Goal: Task Accomplishment & Management: Use online tool/utility

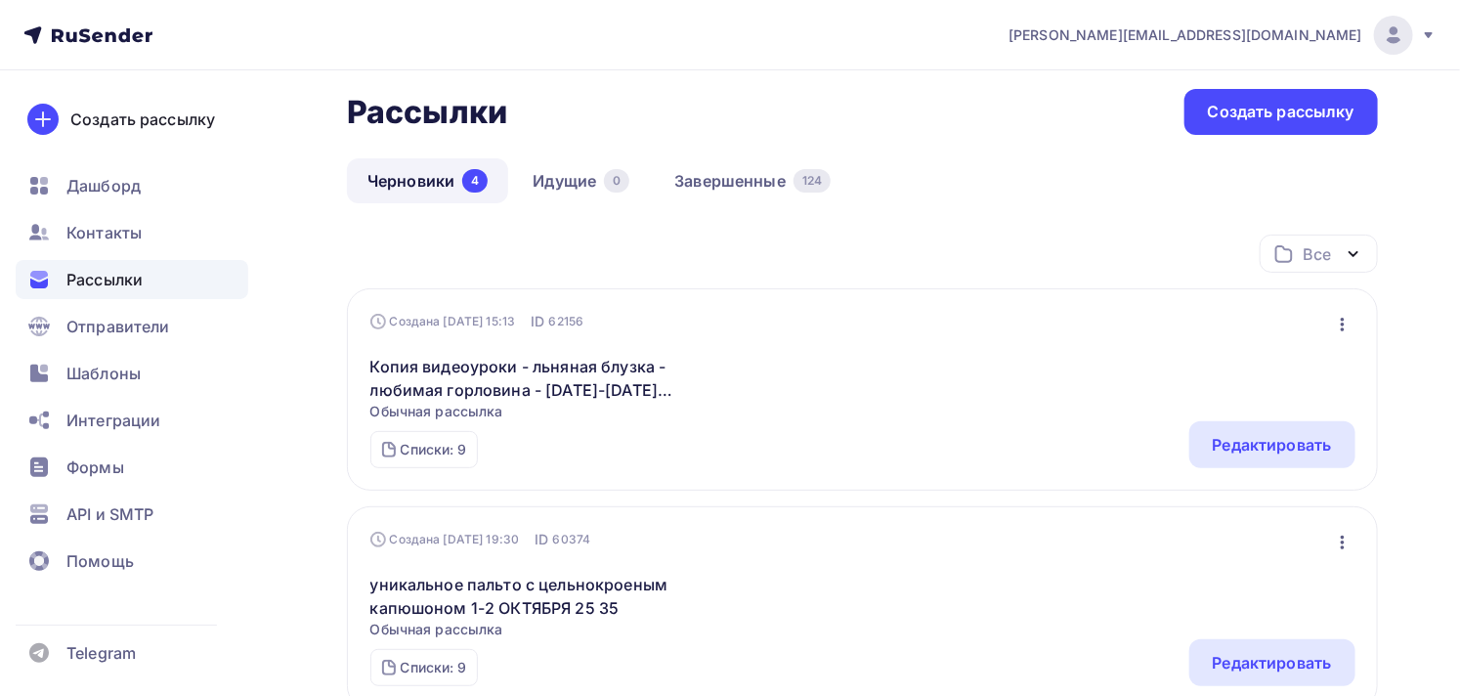
scroll to position [217, 0]
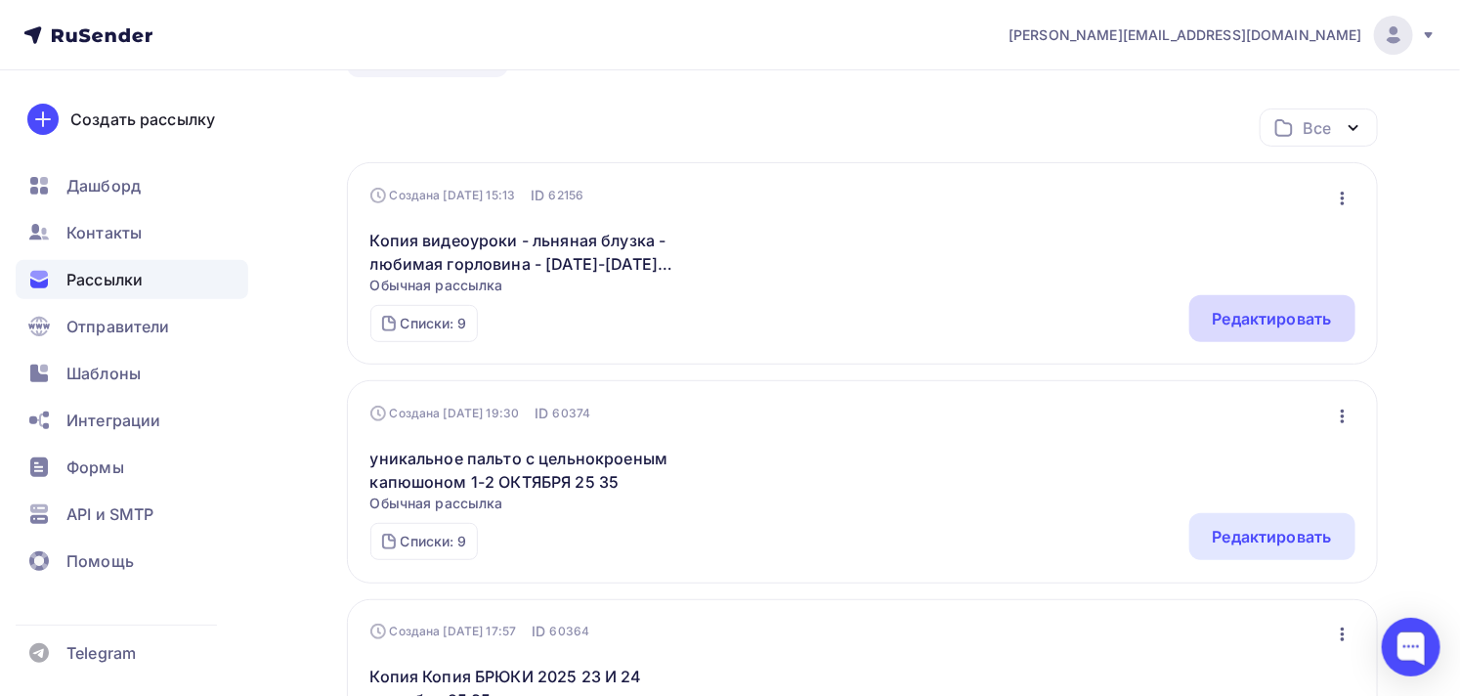
click at [1239, 326] on div "Редактировать" at bounding box center [1272, 318] width 119 height 23
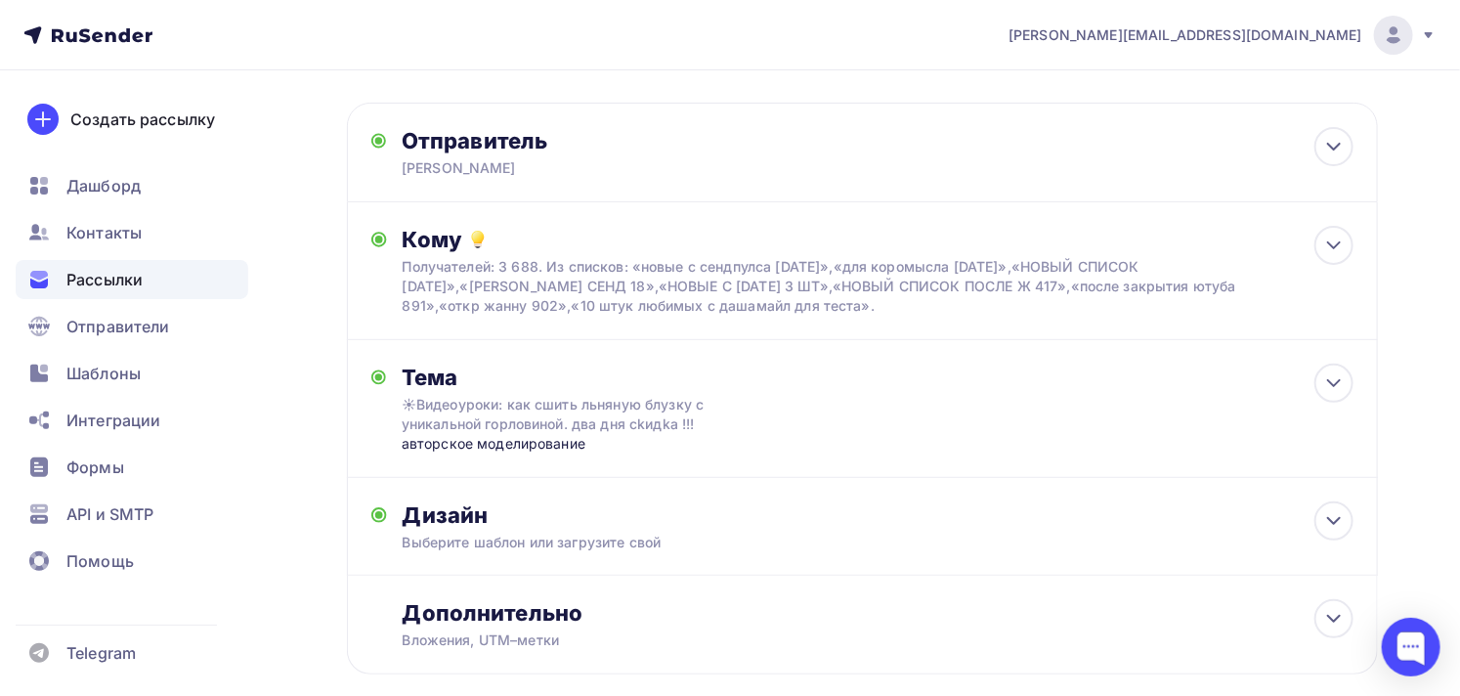
scroll to position [213, 0]
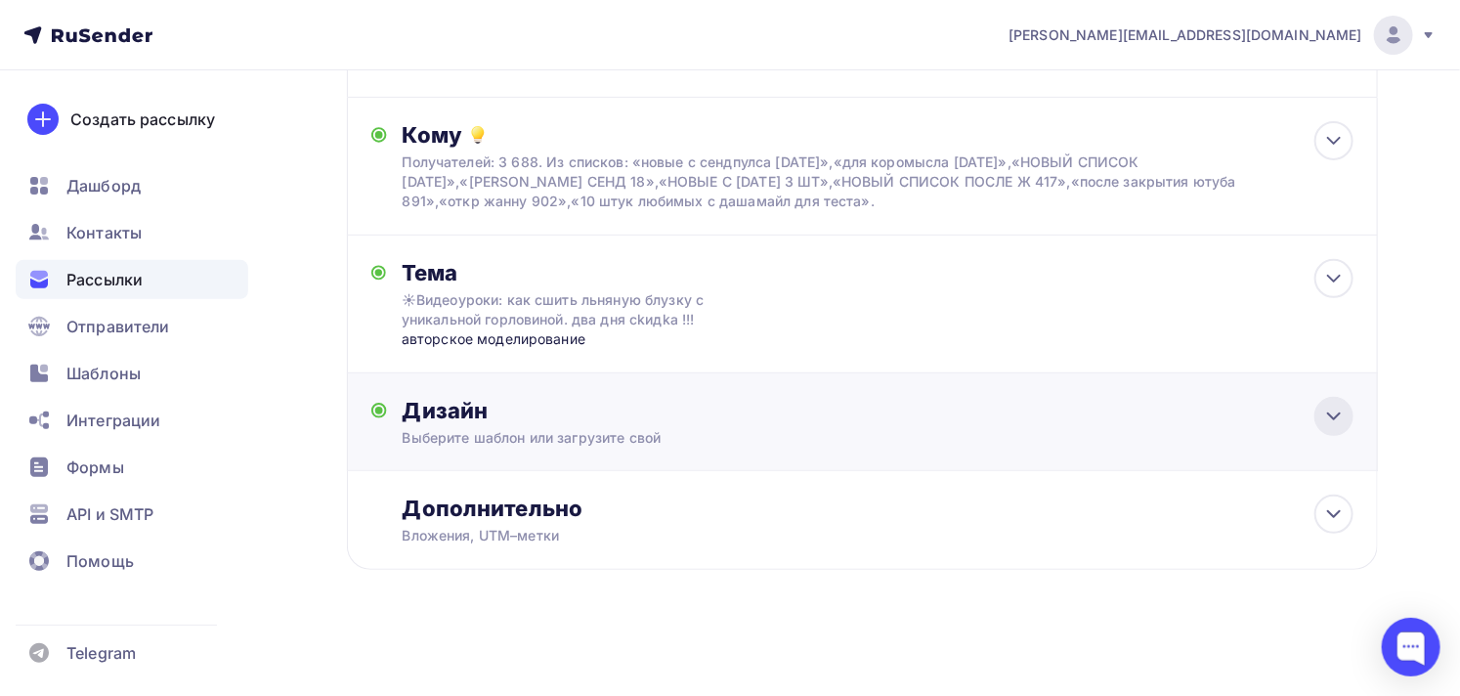
click at [1334, 416] on icon at bounding box center [1334, 416] width 23 height 23
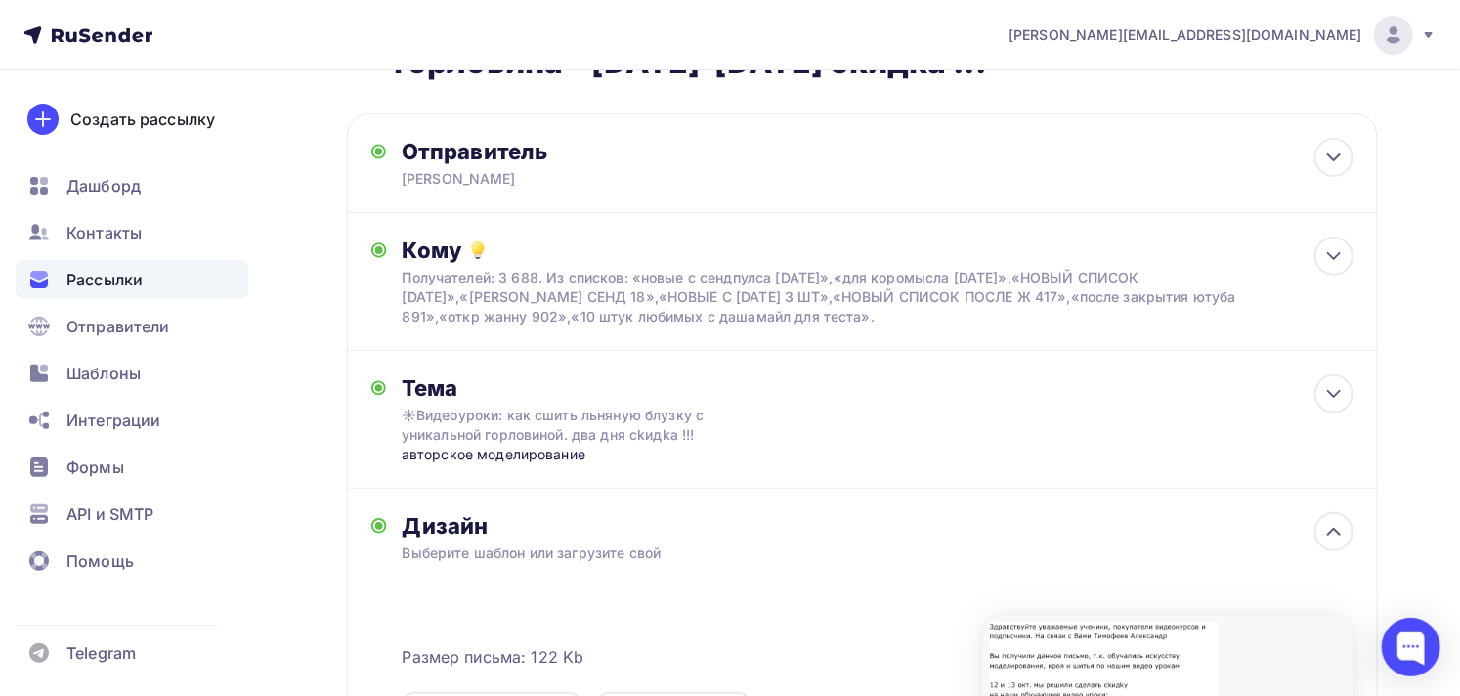
scroll to position [0, 0]
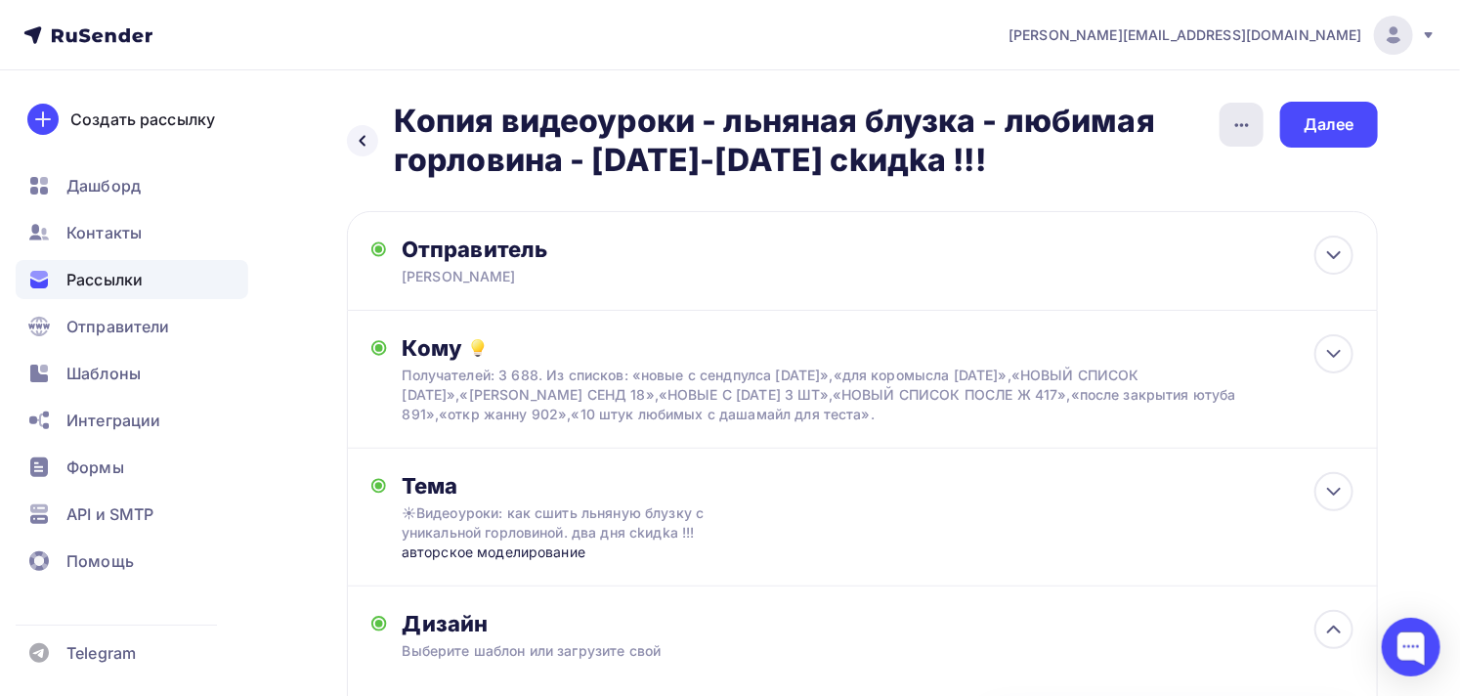
click at [1222, 120] on div "button" at bounding box center [1242, 125] width 44 height 44
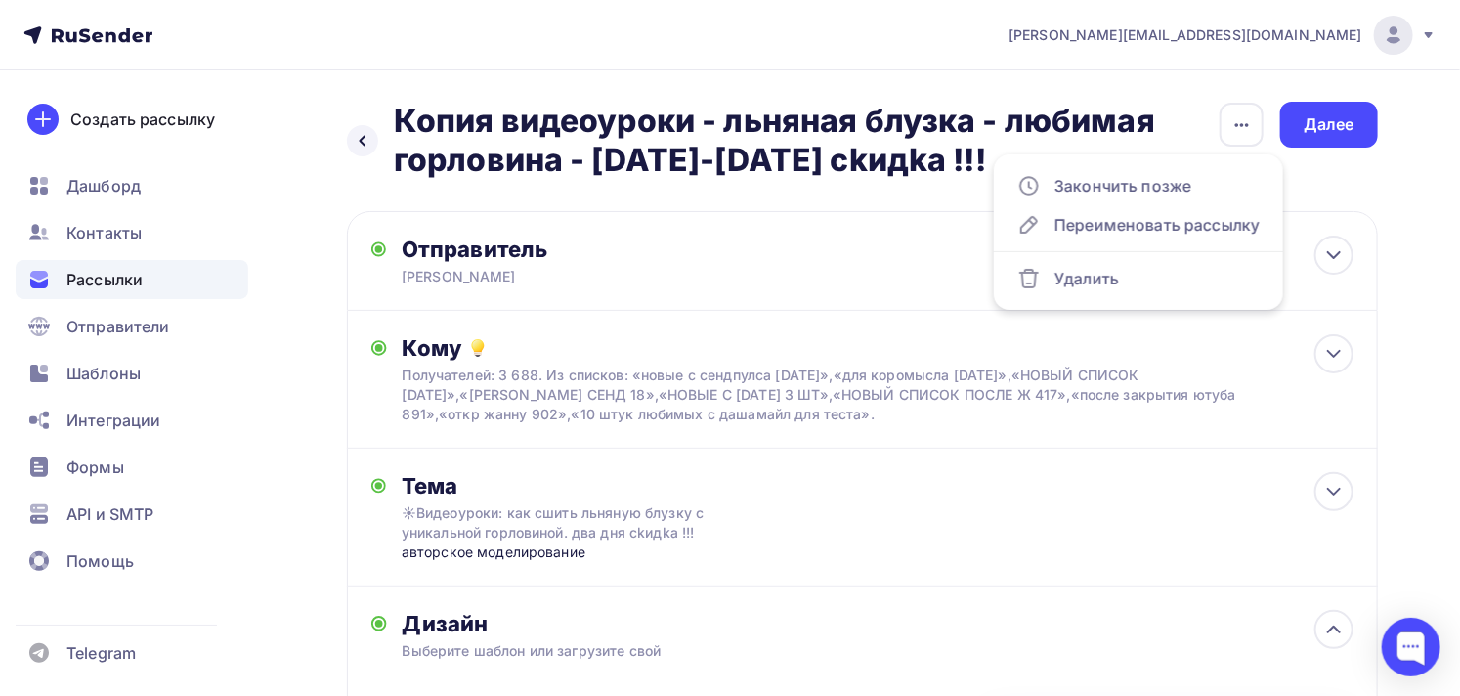
click at [1415, 248] on div "Назад Копия видеоуроки - льняная блузка - любимая горловина - [DATE]-[DATE] сkи…" at bounding box center [730, 656] width 1460 height 1173
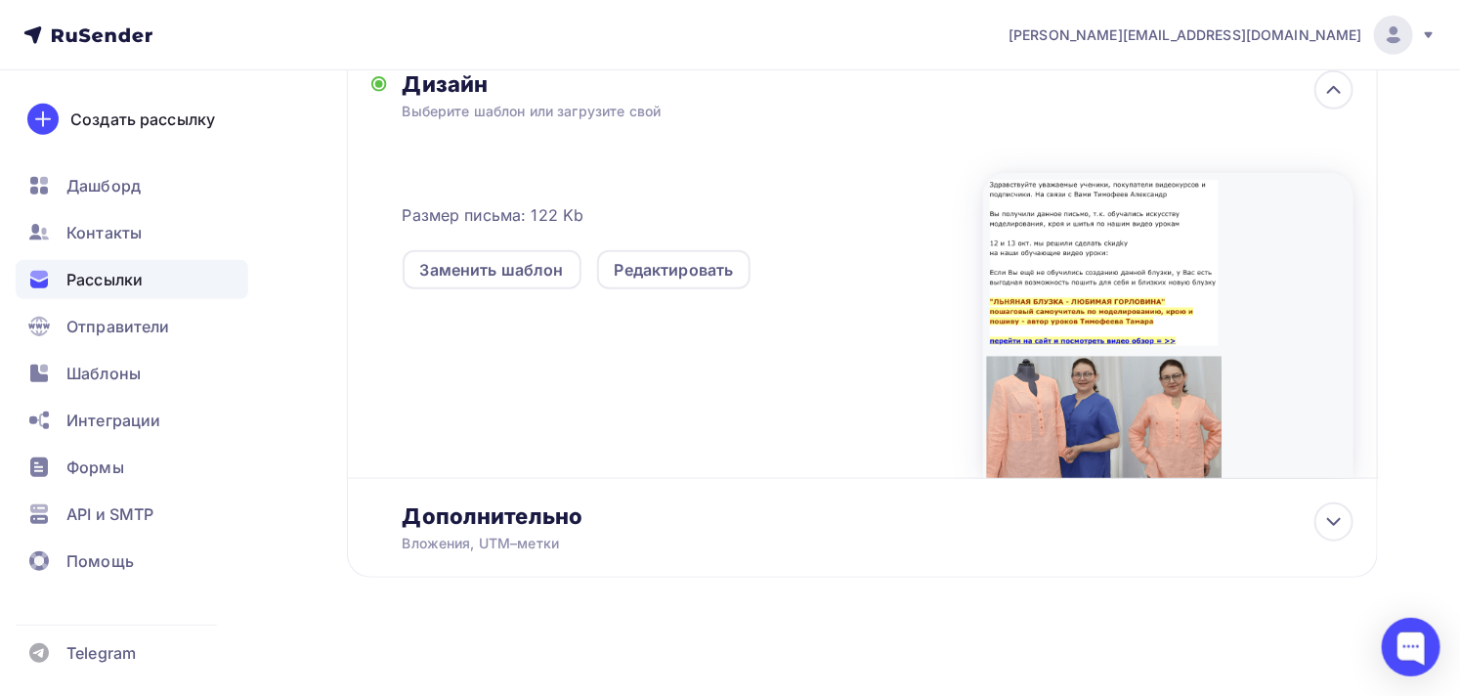
scroll to position [543, 0]
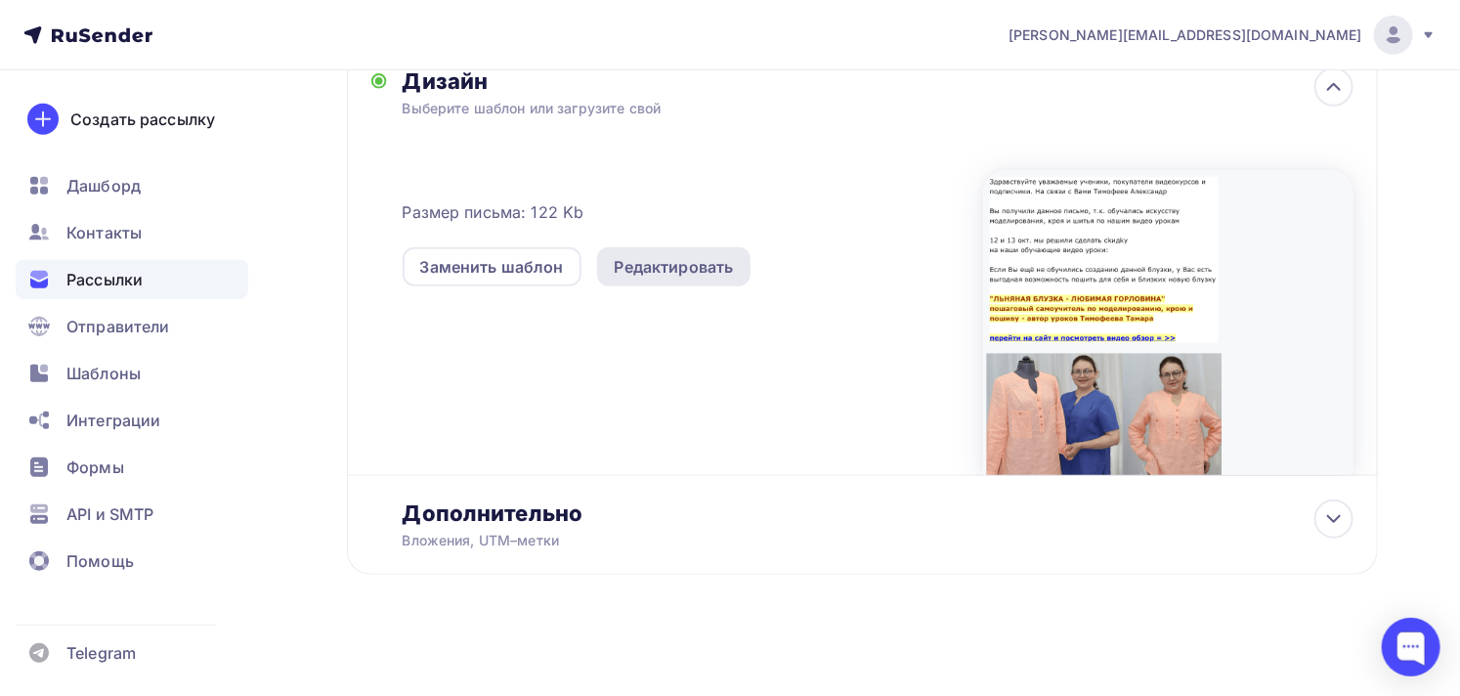
click at [715, 264] on div "Редактировать" at bounding box center [674, 266] width 119 height 23
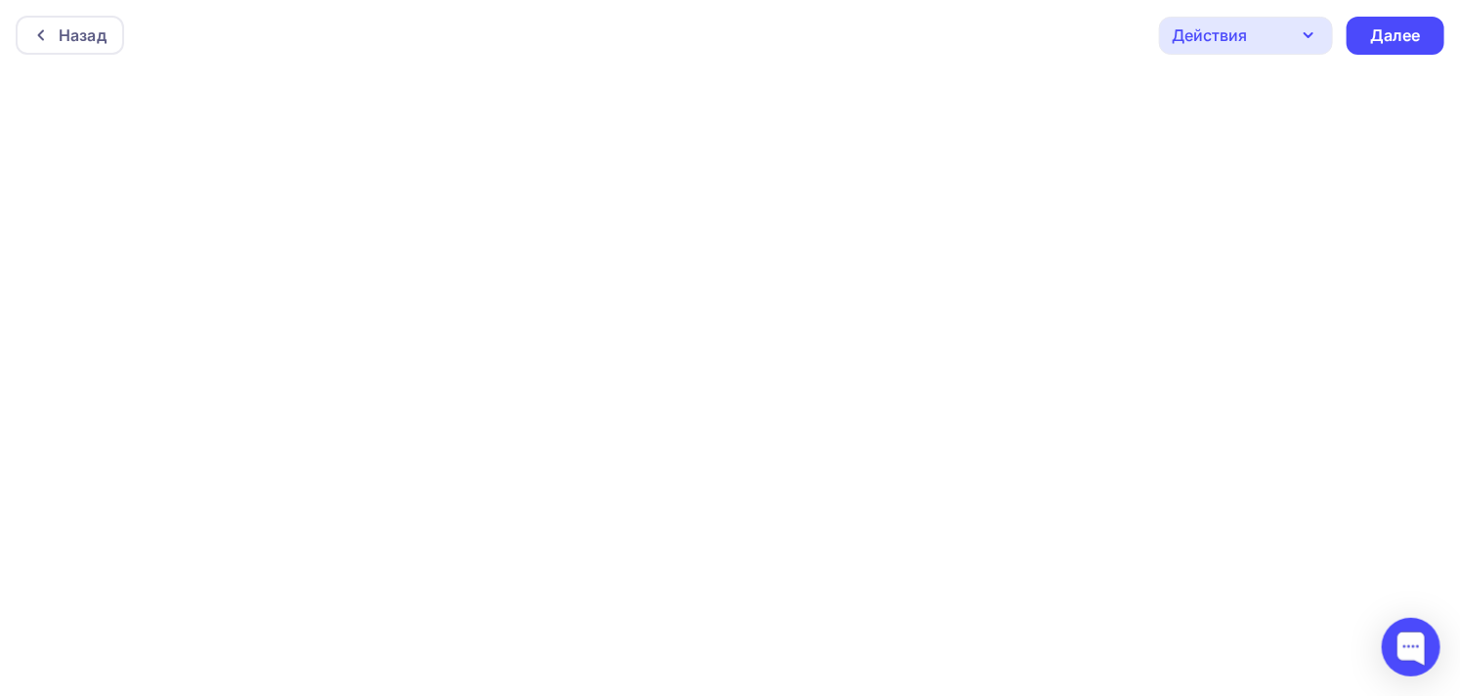
click at [1233, 36] on div "Действия" at bounding box center [1209, 34] width 75 height 23
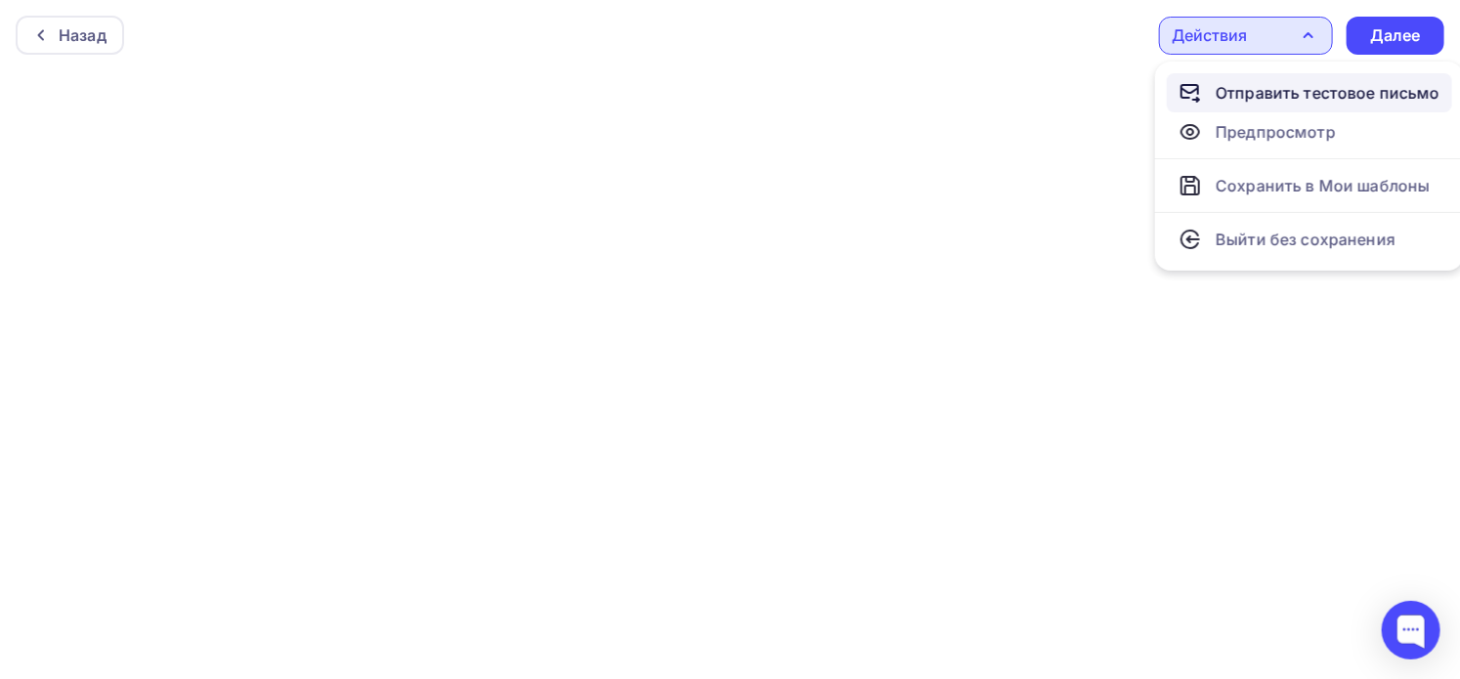
click at [1229, 89] on div "Отправить тестовое письмо" at bounding box center [1328, 92] width 225 height 23
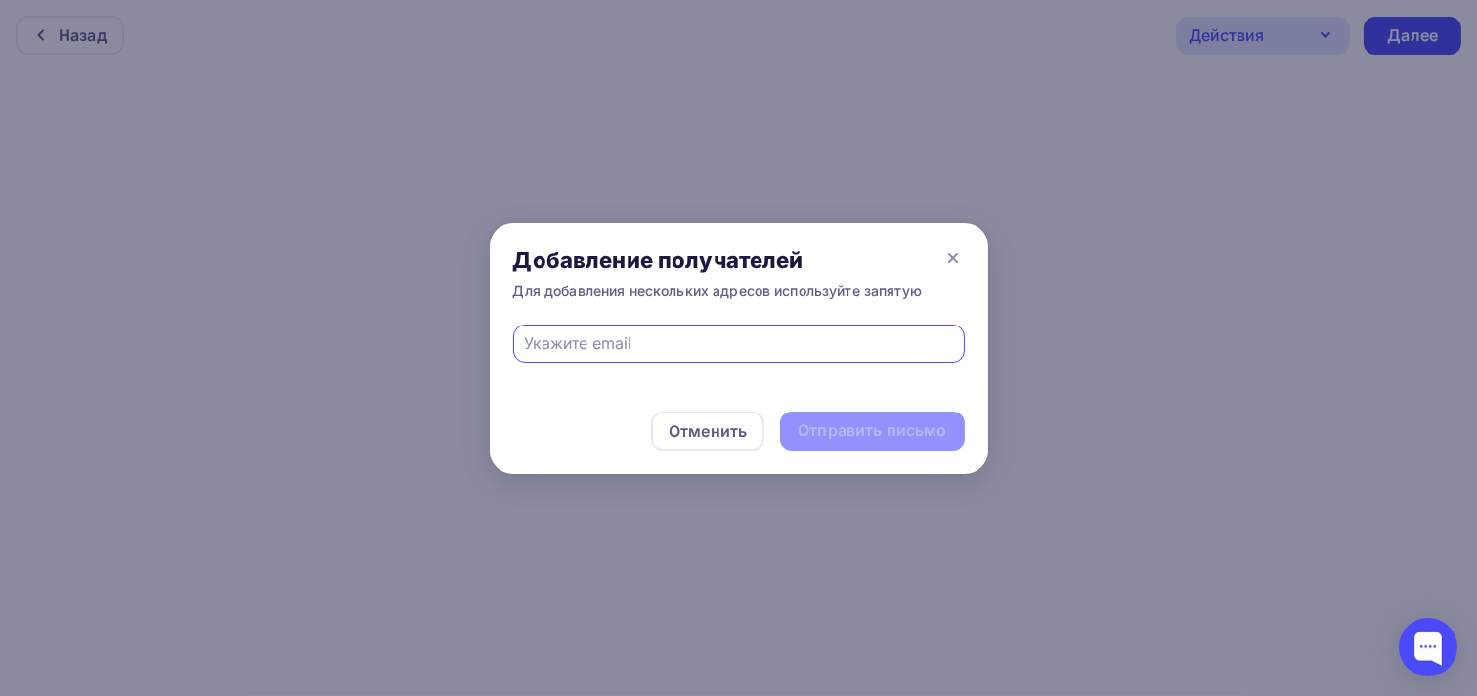
click at [663, 340] on input "text" at bounding box center [738, 342] width 429 height 23
type input "[PERSON_NAME][EMAIL_ADDRESS][DOMAIN_NAME]"
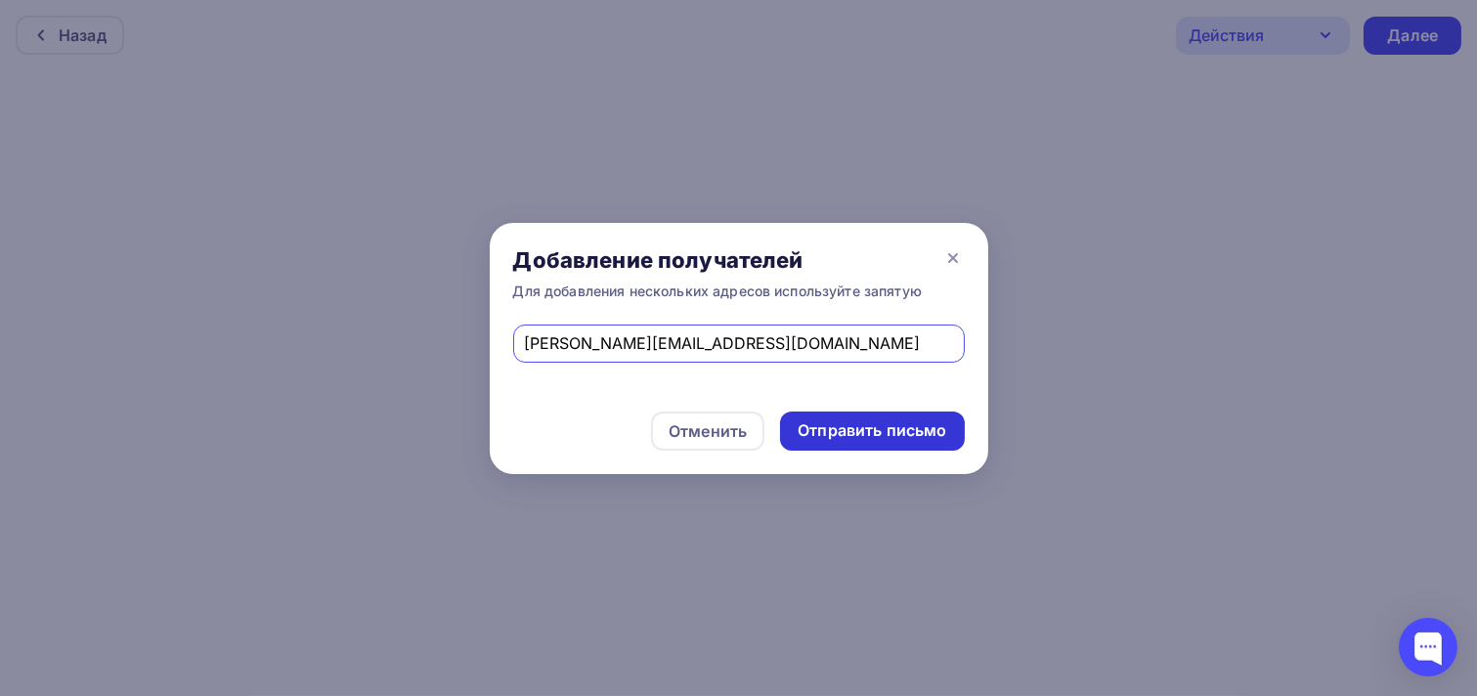
click at [866, 420] on div "Отправить письмо" at bounding box center [872, 430] width 149 height 22
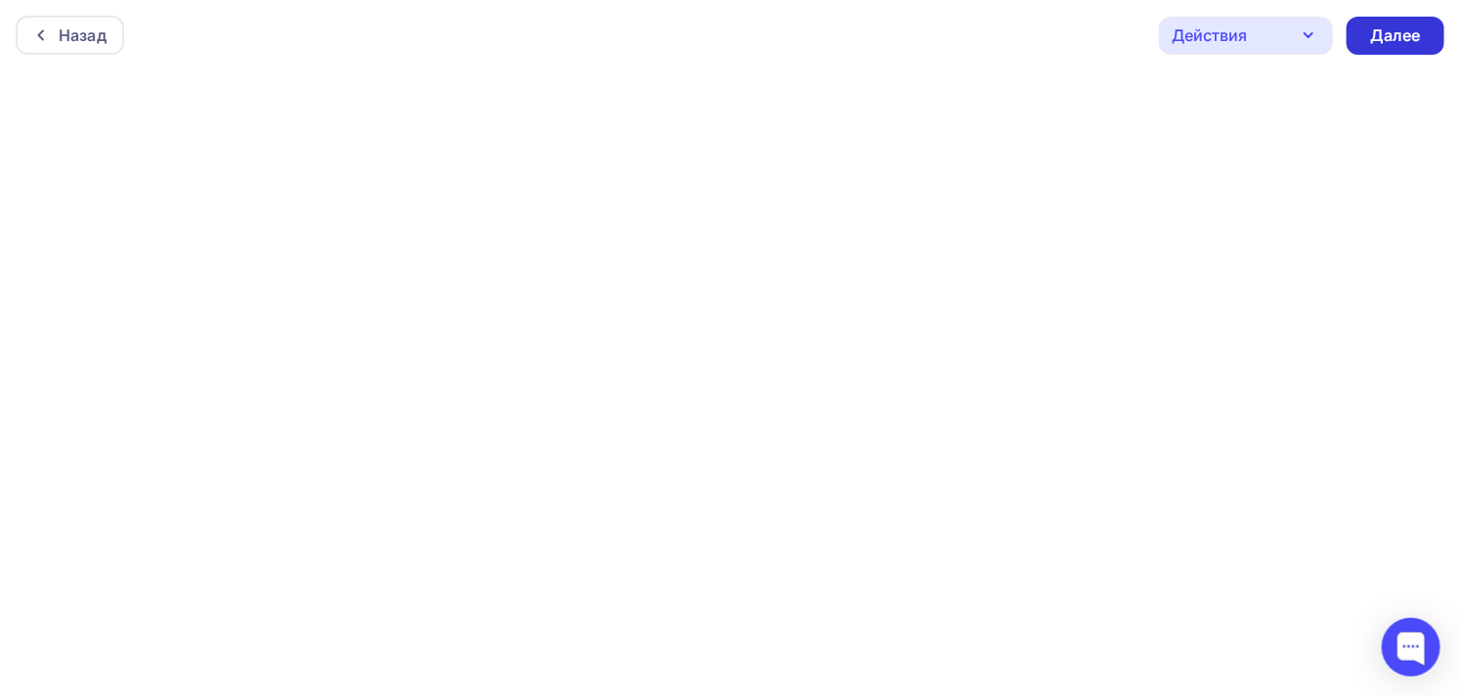
click at [1400, 25] on div "Далее" at bounding box center [1396, 35] width 51 height 22
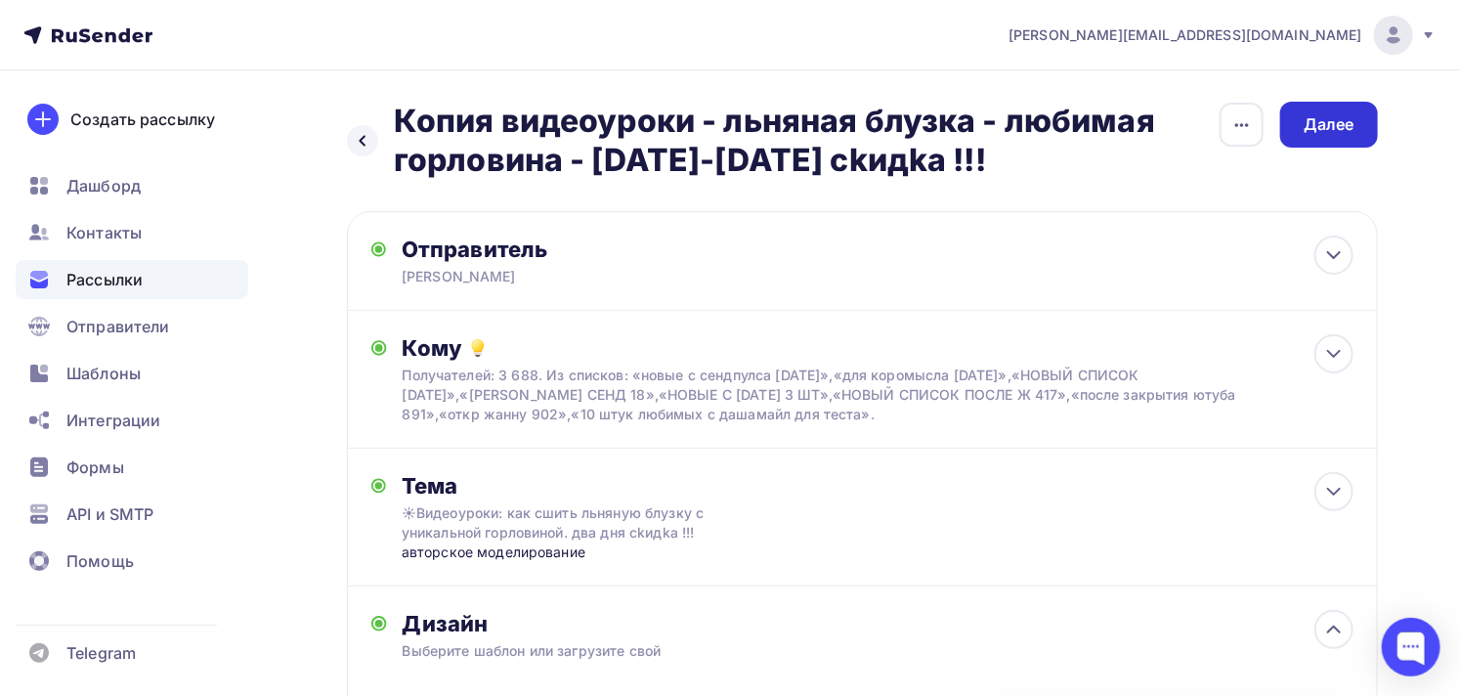
click at [1298, 124] on div "Далее" at bounding box center [1330, 125] width 98 height 46
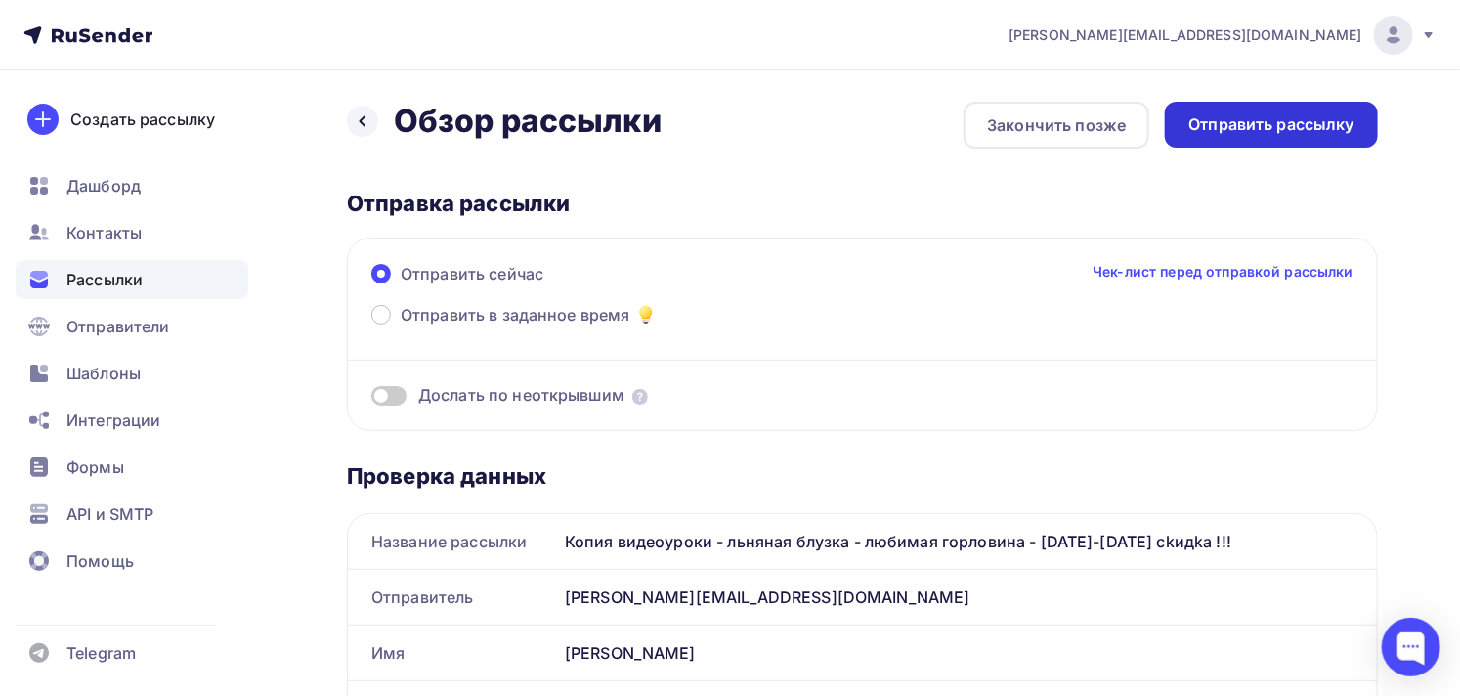
click at [1220, 115] on div "Отправить рассылку" at bounding box center [1272, 124] width 166 height 22
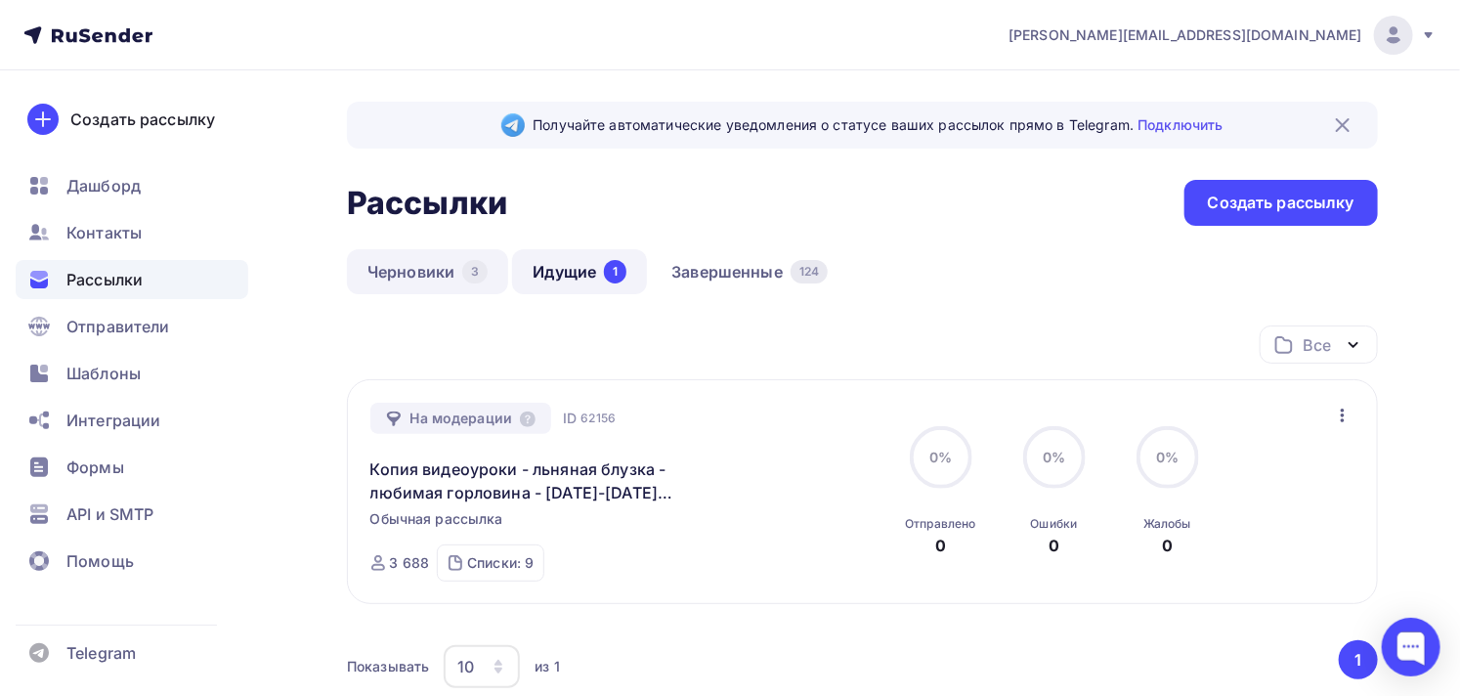
click at [373, 269] on link "Черновики 3" at bounding box center [427, 271] width 161 height 45
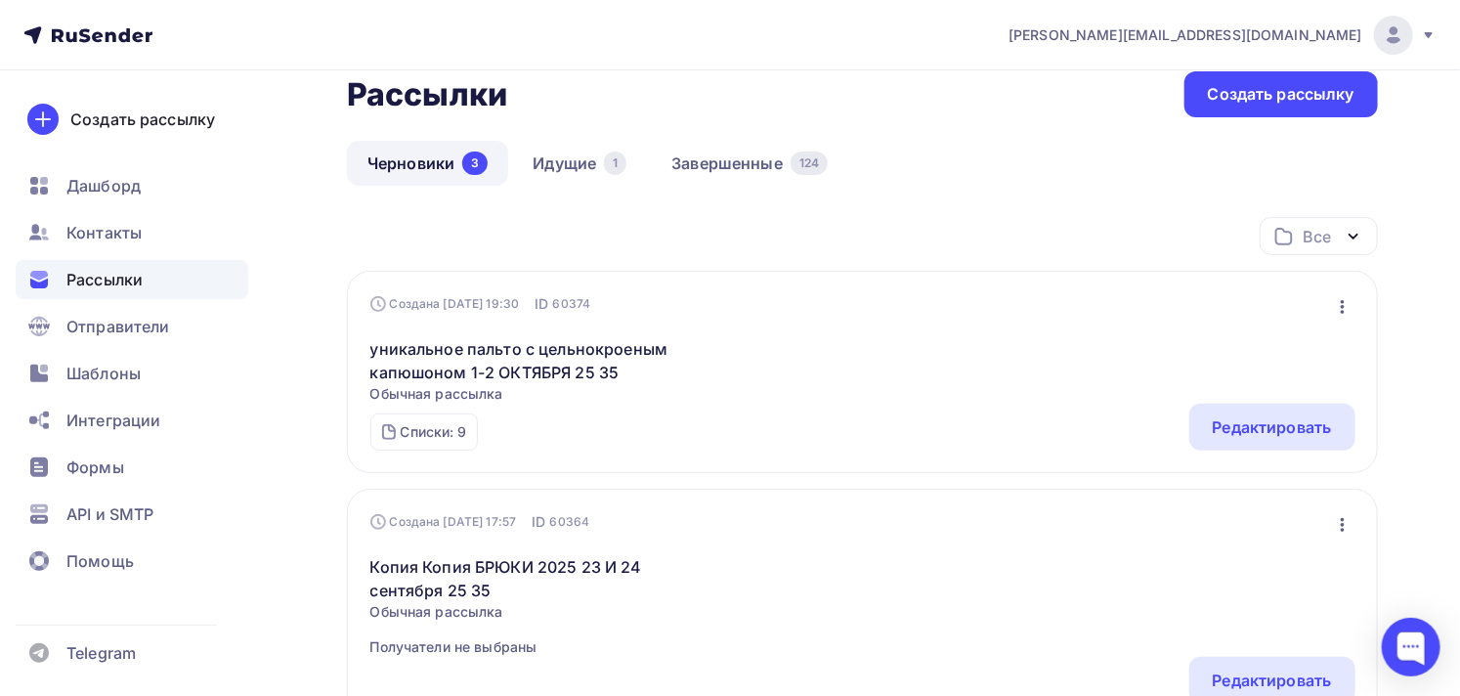
scroll to position [217, 0]
